Goal: Communication & Community: Answer question/provide support

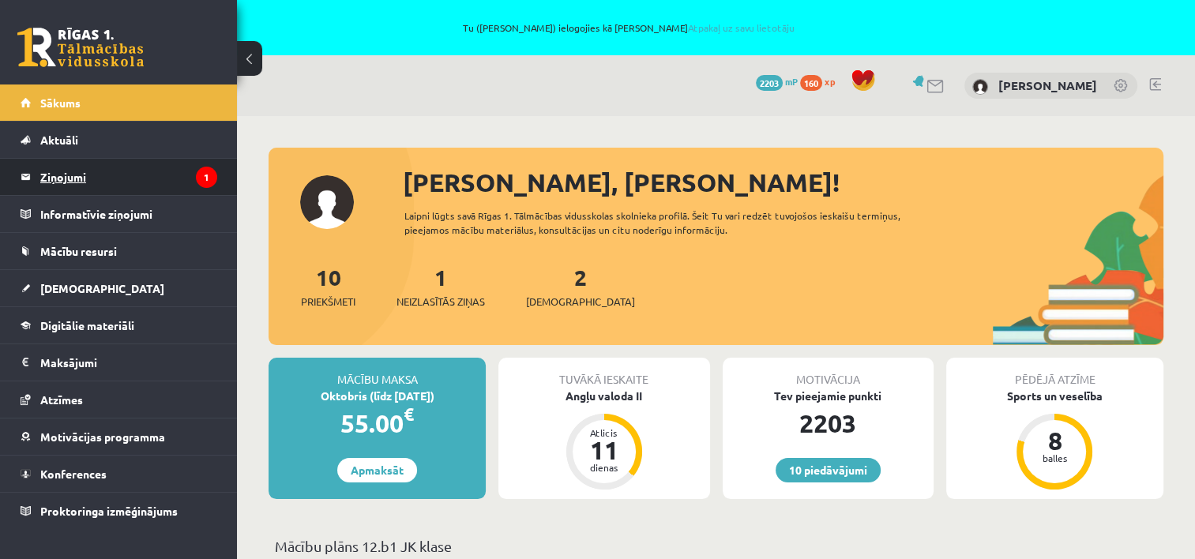
click at [86, 176] on legend "Ziņojumi 1" at bounding box center [128, 177] width 177 height 36
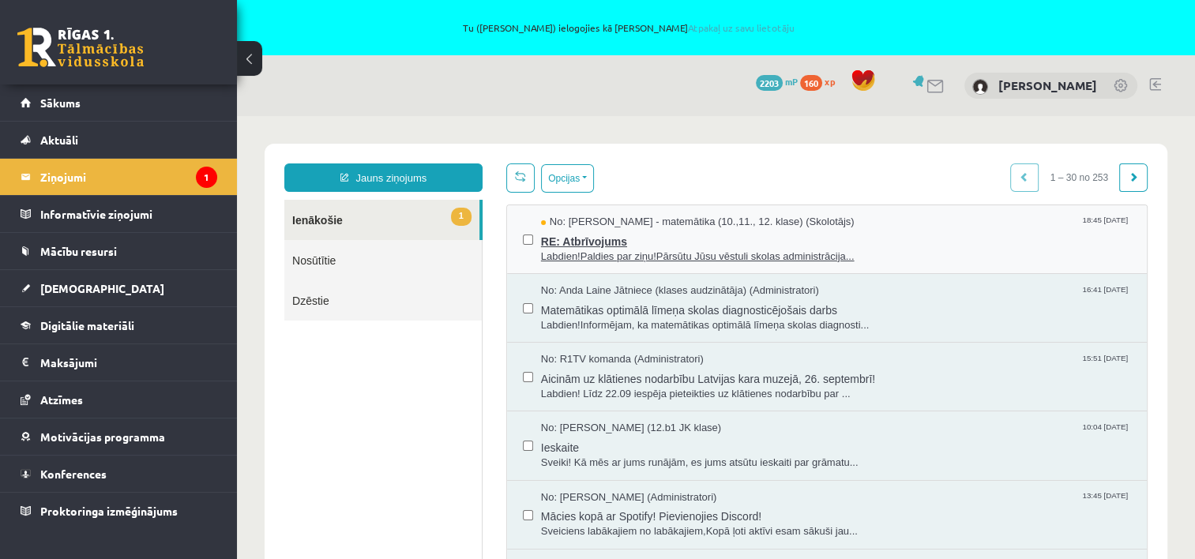
click at [589, 234] on span "RE: Atbrīvojums" at bounding box center [836, 240] width 590 height 20
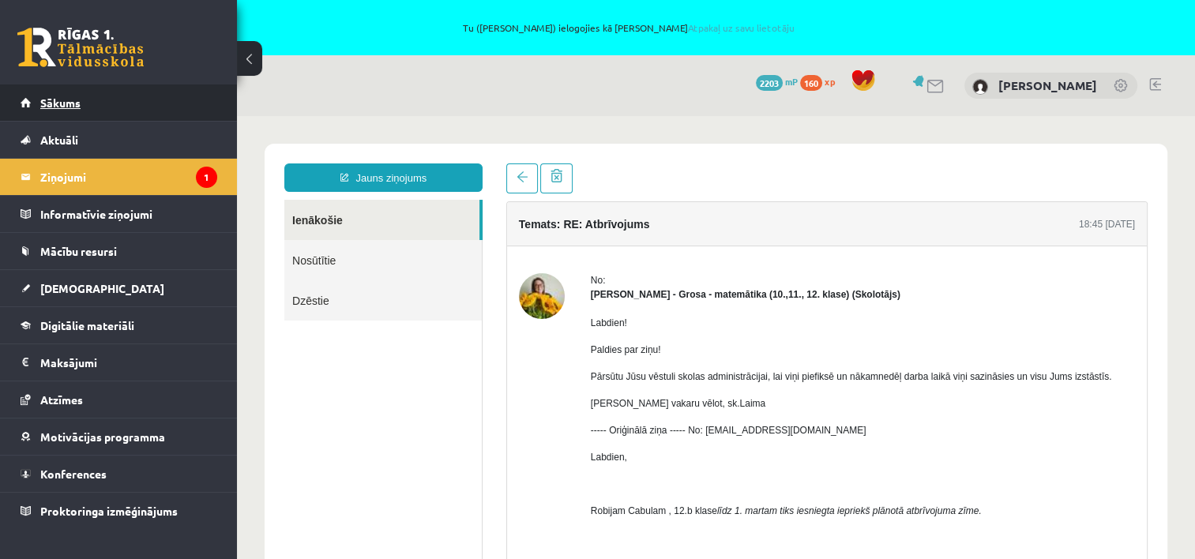
click at [55, 104] on span "Sākums" at bounding box center [60, 103] width 40 height 14
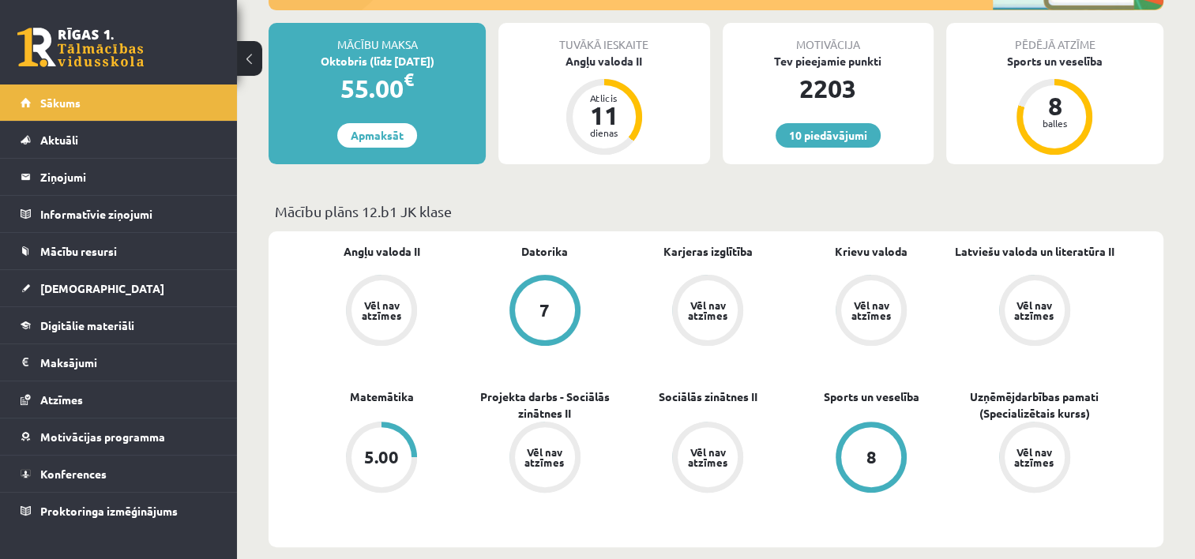
scroll to position [115, 0]
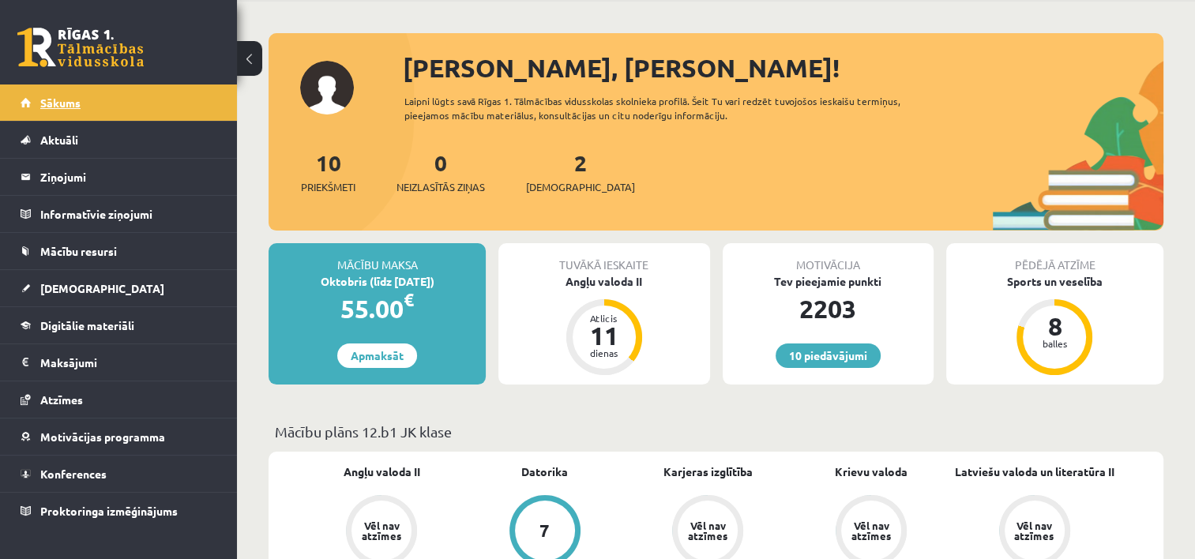
click at [70, 96] on span "Sākums" at bounding box center [60, 103] width 40 height 14
